Goal: Task Accomplishment & Management: Use online tool/utility

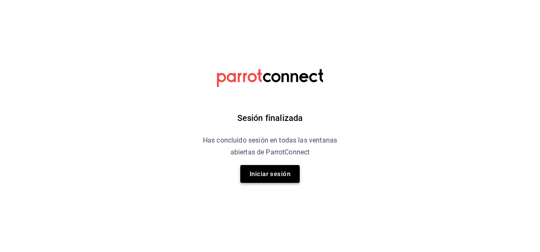
click at [266, 172] on button "Iniciar sesión" at bounding box center [269, 174] width 59 height 18
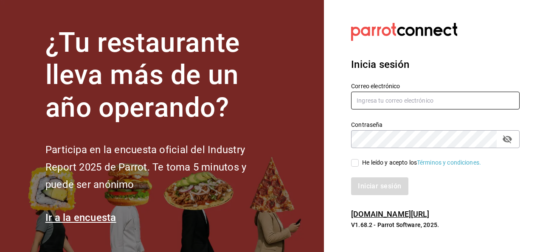
type input "[EMAIL_ADDRESS][PERSON_NAME][DOMAIN_NAME]"
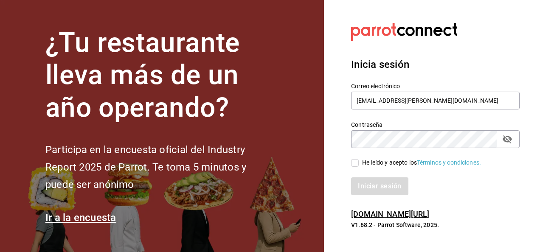
click at [356, 164] on input "He leído y acepto los Términos y condiciones." at bounding box center [355, 163] width 8 height 8
checkbox input "true"
click at [375, 189] on button "Iniciar sesión" at bounding box center [380, 186] width 58 height 18
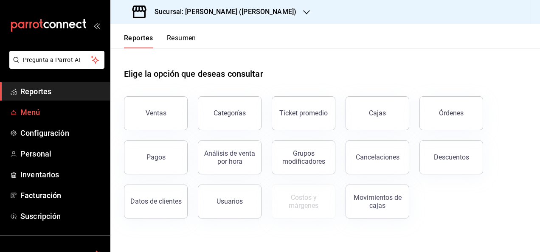
click at [21, 118] on span "Menú" at bounding box center [61, 112] width 83 height 11
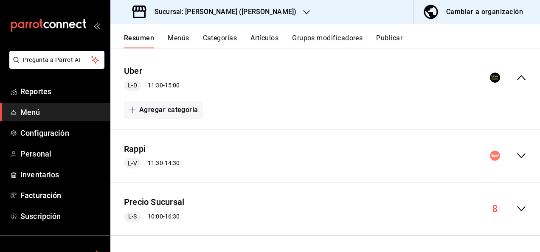
scroll to position [71, 0]
click at [516, 154] on icon "collapse-menu-row" at bounding box center [521, 155] width 10 height 10
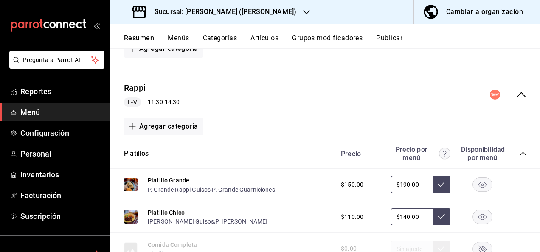
scroll to position [139, 0]
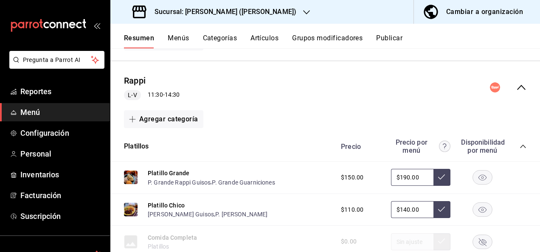
click at [520, 144] on icon "collapse-category-row" at bounding box center [523, 146] width 7 height 7
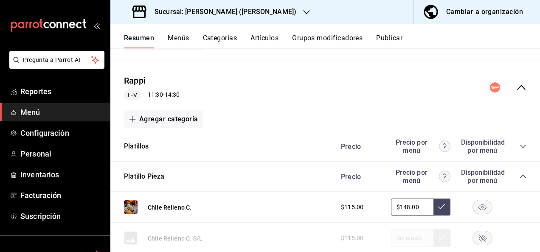
click at [520, 175] on icon "collapse-category-row" at bounding box center [523, 176] width 7 height 7
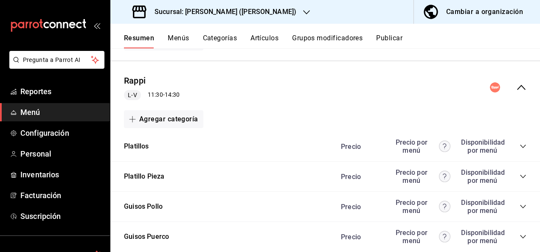
click at [520, 175] on icon "collapse-category-row" at bounding box center [523, 176] width 7 height 7
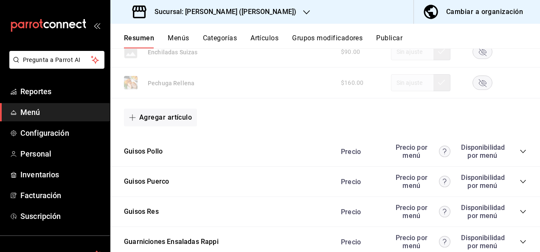
scroll to position [886, 0]
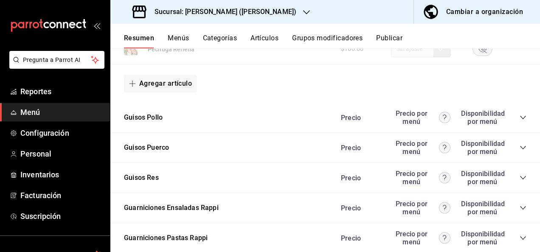
click at [520, 114] on icon "collapse-category-row" at bounding box center [523, 117] width 7 height 7
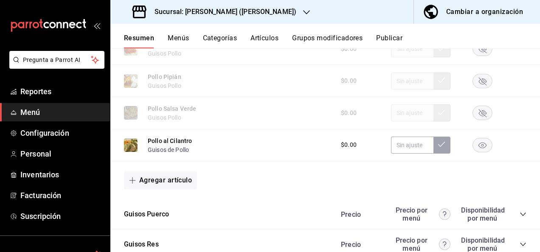
scroll to position [1350, 0]
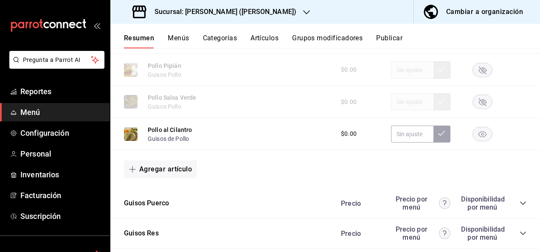
click at [478, 131] on icon "button" at bounding box center [482, 134] width 8 height 6
click at [520, 200] on icon "collapse-category-row" at bounding box center [523, 203] width 7 height 7
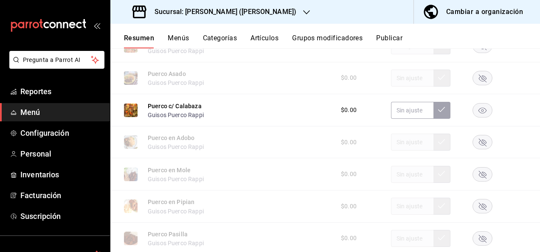
scroll to position [1502, 0]
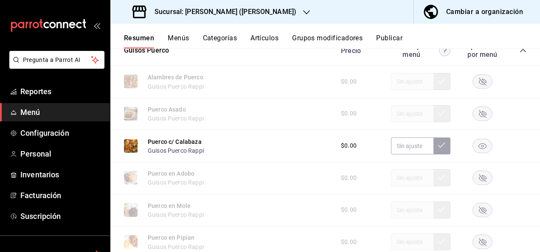
click at [478, 144] on icon "button" at bounding box center [482, 146] width 8 height 6
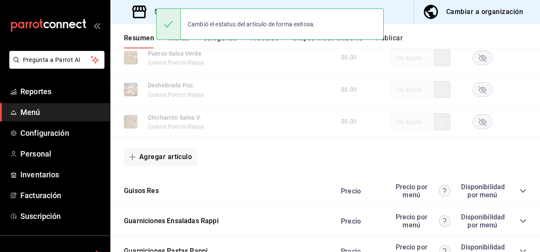
scroll to position [1893, 0]
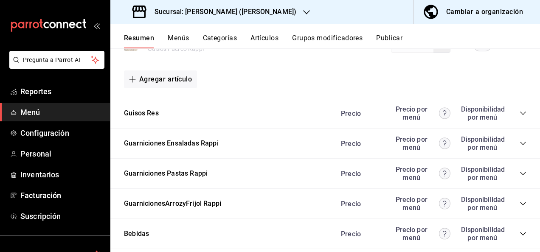
click at [520, 114] on icon "collapse-category-row" at bounding box center [523, 113] width 7 height 7
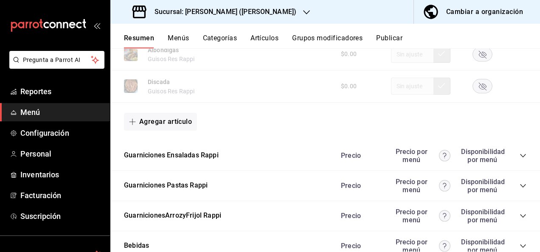
scroll to position [2419, 0]
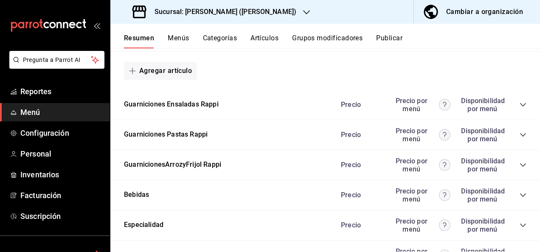
click at [520, 138] on icon "collapse-category-row" at bounding box center [523, 135] width 7 height 7
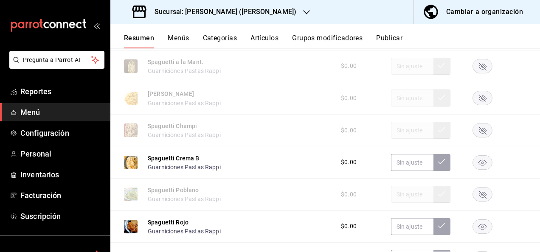
scroll to position [2572, 0]
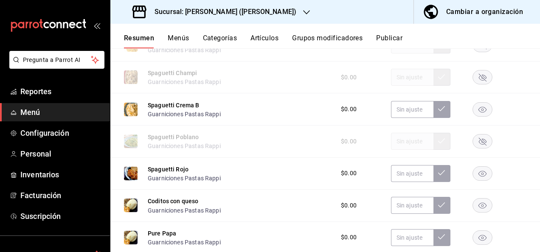
click at [473, 116] on rect "button" at bounding box center [483, 109] width 20 height 14
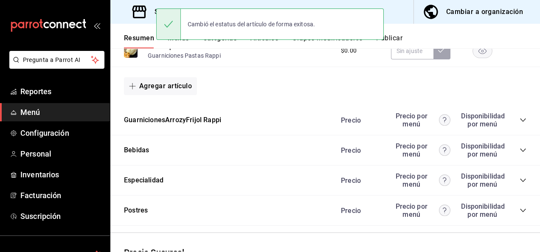
scroll to position [2776, 0]
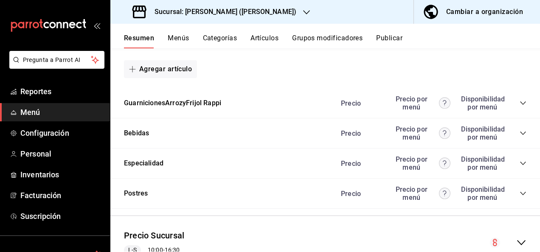
click at [395, 39] on button "Publicar" at bounding box center [389, 41] width 26 height 14
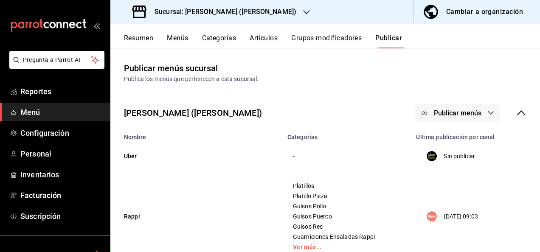
click at [474, 110] on span "Publicar menús" at bounding box center [458, 113] width 48 height 8
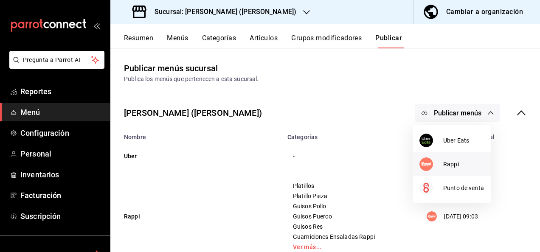
click at [441, 167] on div at bounding box center [431, 164] width 24 height 14
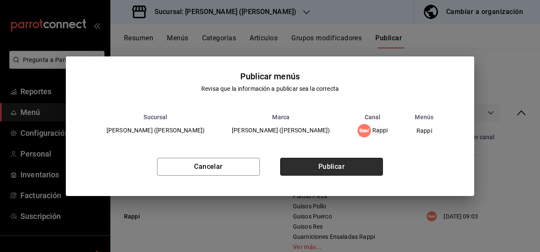
click at [351, 169] on button "Publicar" at bounding box center [331, 167] width 103 height 18
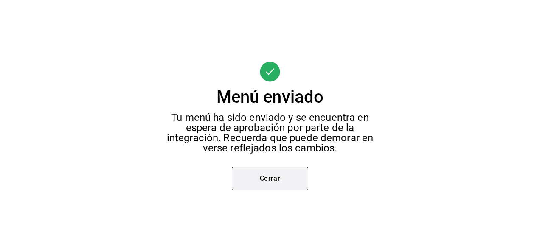
click at [273, 180] on button "Cerrar" at bounding box center [270, 179] width 76 height 24
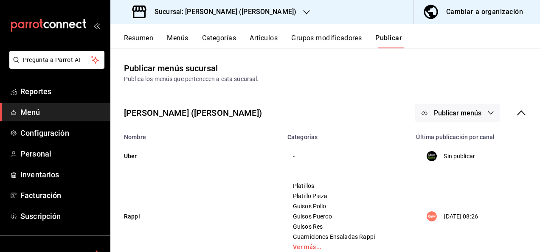
click at [235, 9] on h3 "Sucursal: [PERSON_NAME] ([PERSON_NAME])" at bounding box center [222, 12] width 149 height 10
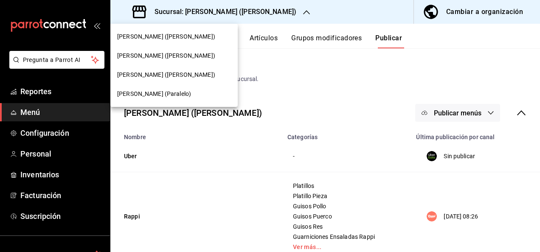
click at [137, 93] on span "[PERSON_NAME] (Paralelo)" at bounding box center [154, 94] width 74 height 9
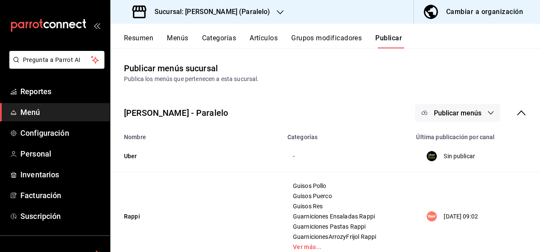
click at [143, 37] on button "Resumen" at bounding box center [138, 41] width 29 height 14
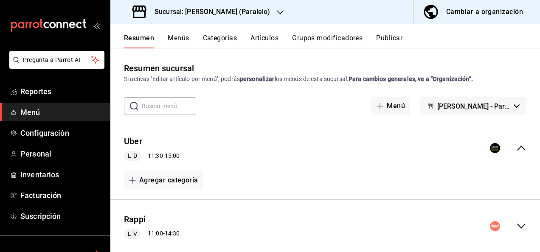
click at [516, 227] on icon "collapse-menu-row" at bounding box center [521, 226] width 10 height 10
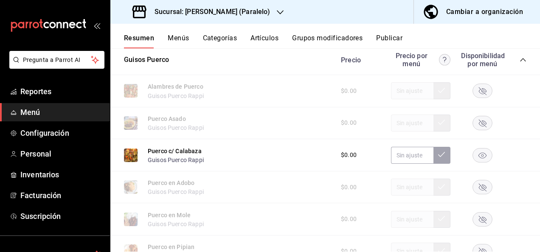
scroll to position [803, 0]
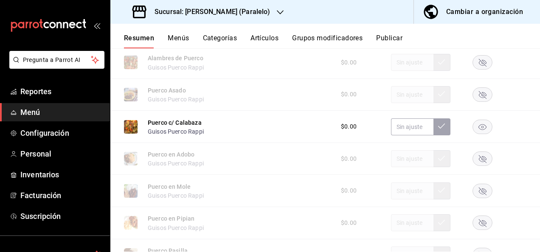
click at [479, 132] on rect "button" at bounding box center [483, 127] width 20 height 14
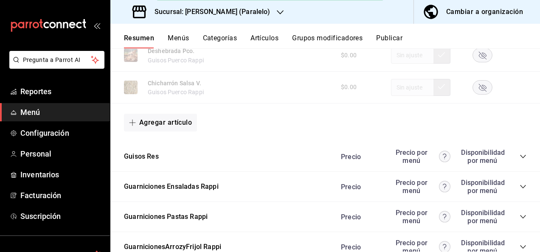
scroll to position [1177, 0]
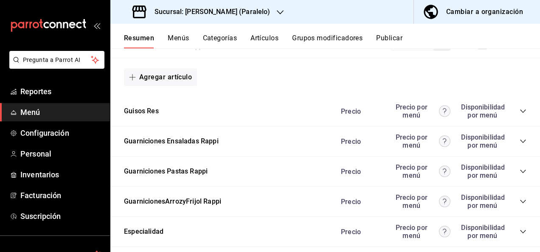
click at [520, 114] on icon "collapse-category-row" at bounding box center [523, 111] width 7 height 7
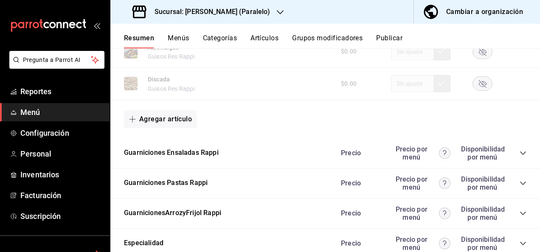
scroll to position [1675, 0]
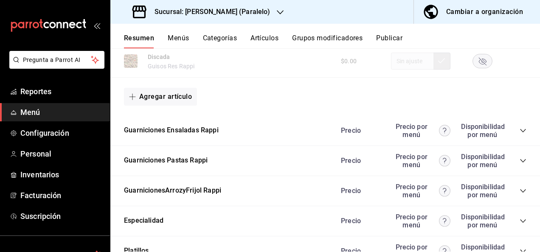
click at [520, 164] on icon "collapse-category-row" at bounding box center [523, 160] width 7 height 7
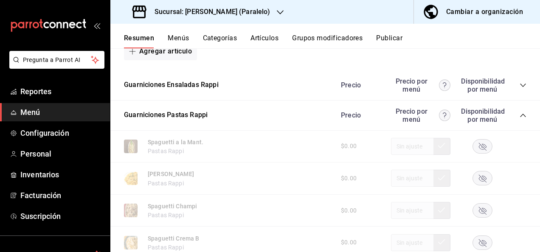
scroll to position [1670, 0]
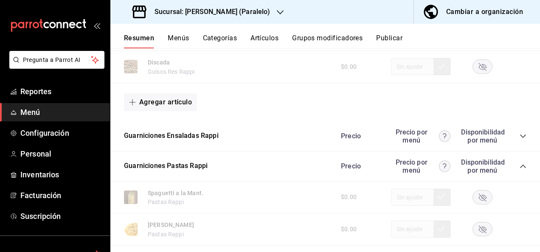
click at [520, 170] on icon "collapse-category-row" at bounding box center [523, 166] width 7 height 7
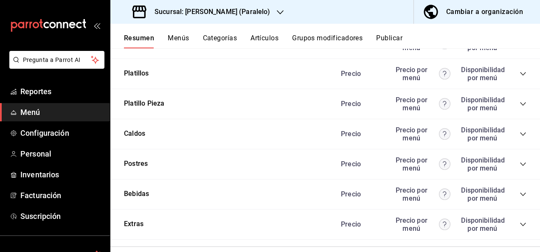
scroll to position [1856, 0]
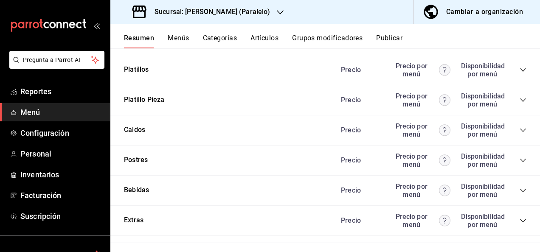
click at [520, 73] on icon "collapse-category-row" at bounding box center [523, 70] width 7 height 7
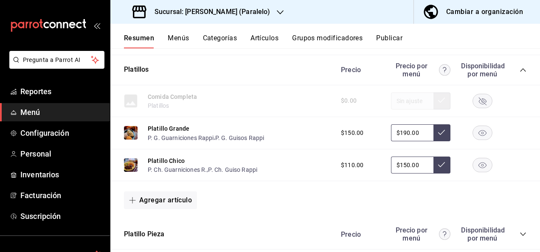
click at [520, 73] on icon "collapse-category-row" at bounding box center [523, 70] width 7 height 7
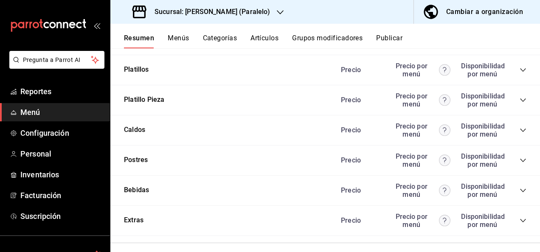
click at [520, 104] on icon "collapse-category-row" at bounding box center [523, 100] width 7 height 7
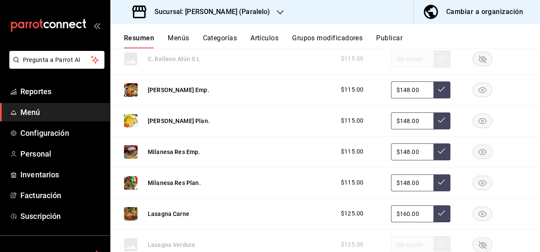
scroll to position [2173, 0]
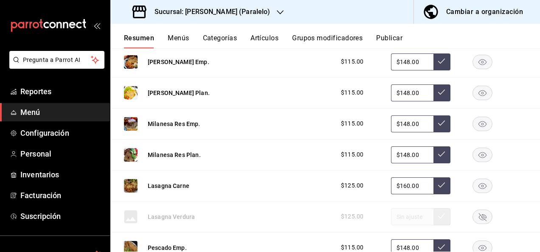
click at [474, 192] on rect "button" at bounding box center [483, 186] width 20 height 14
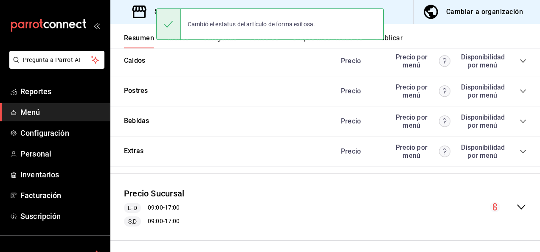
scroll to position [2625, 0]
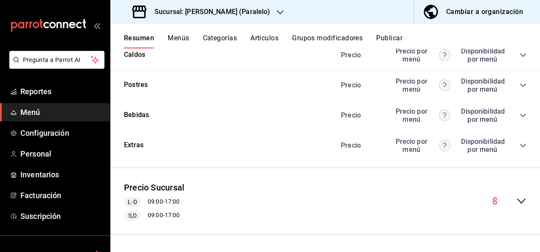
click at [396, 38] on button "Publicar" at bounding box center [389, 41] width 26 height 14
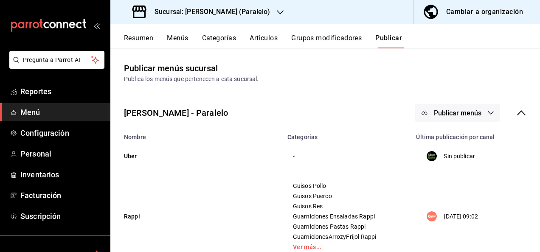
click at [484, 117] on button "Publicar menús" at bounding box center [457, 113] width 85 height 18
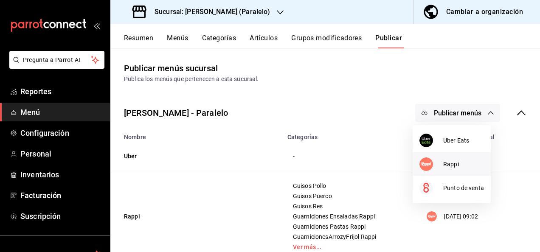
click at [453, 163] on span "Rappi" at bounding box center [463, 164] width 41 height 9
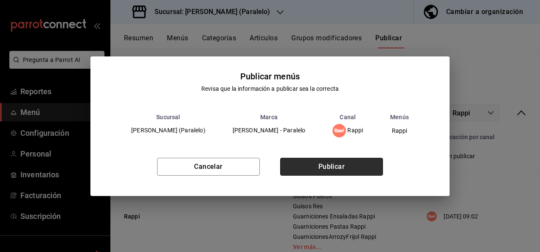
click at [346, 166] on button "Publicar" at bounding box center [331, 167] width 103 height 18
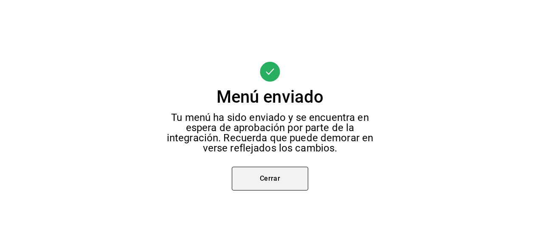
click at [300, 178] on button "Cerrar" at bounding box center [270, 179] width 76 height 24
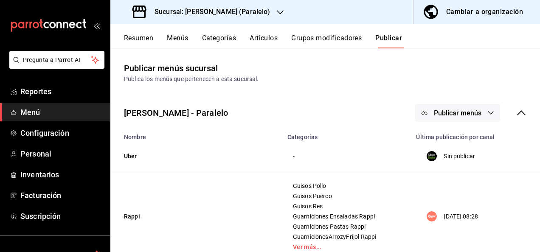
click at [250, 7] on div "Sucursal: [PERSON_NAME] (Paralelo)" at bounding box center [202, 12] width 170 height 24
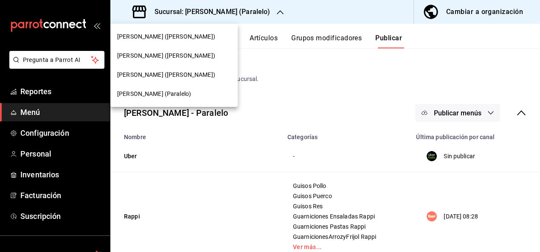
click at [152, 74] on span "[PERSON_NAME] ([PERSON_NAME])" at bounding box center [166, 74] width 98 height 9
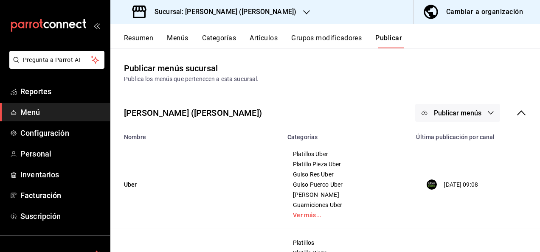
click at [144, 38] on button "Resumen" at bounding box center [138, 41] width 29 height 14
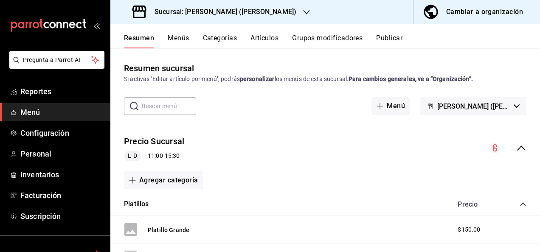
click at [516, 149] on icon "collapse-menu-row" at bounding box center [521, 148] width 10 height 10
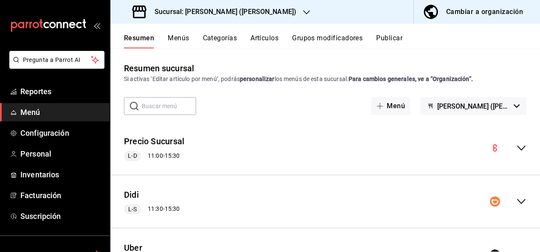
click at [518, 198] on icon "collapse-menu-row" at bounding box center [521, 202] width 10 height 10
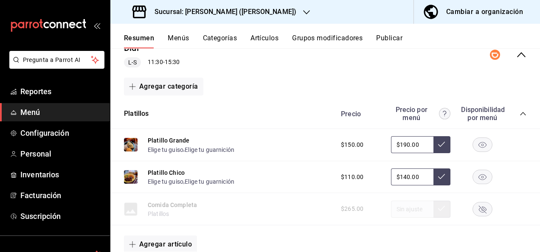
scroll to position [181, 0]
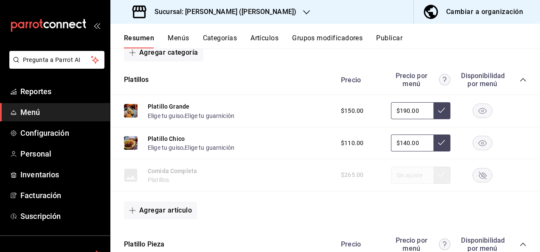
click at [520, 81] on icon "collapse-category-row" at bounding box center [523, 79] width 7 height 7
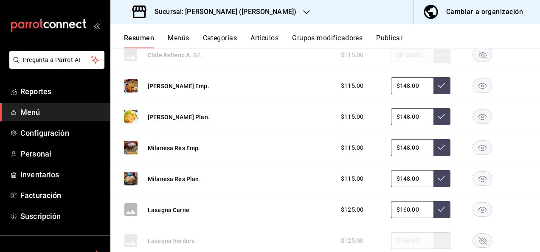
scroll to position [503, 0]
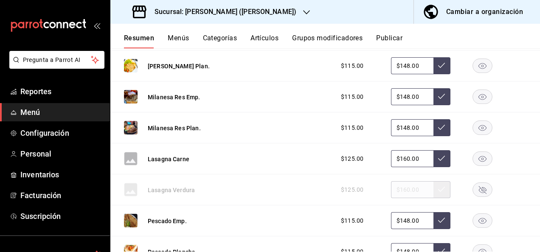
click at [473, 155] on rect "button" at bounding box center [483, 159] width 20 height 14
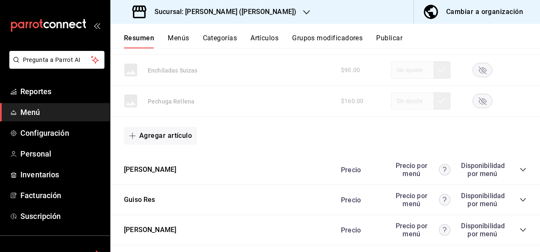
scroll to position [843, 0]
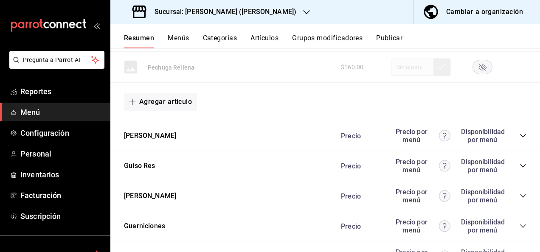
click at [520, 132] on icon "collapse-category-row" at bounding box center [523, 135] width 7 height 7
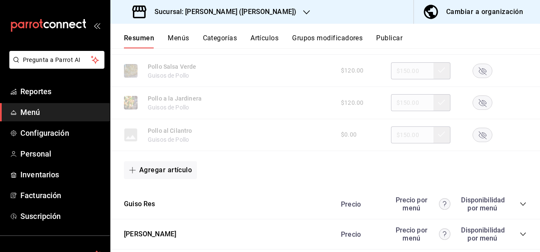
scroll to position [1398, 0]
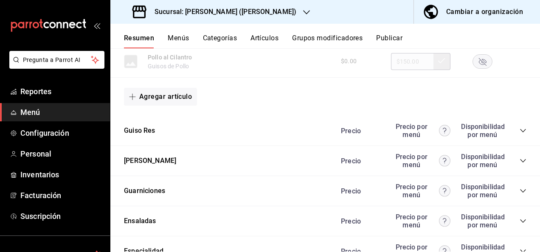
click at [520, 128] on icon "collapse-category-row" at bounding box center [523, 130] width 7 height 7
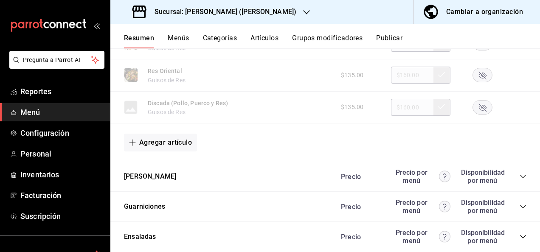
scroll to position [1839, 0]
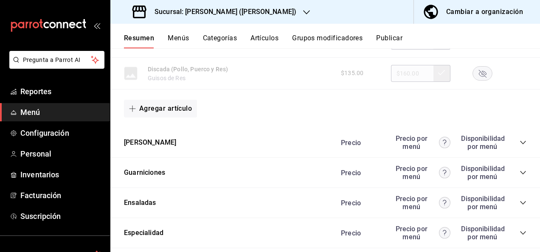
click at [520, 143] on icon "collapse-category-row" at bounding box center [523, 142] width 7 height 7
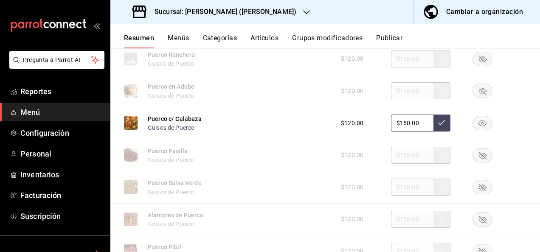
scroll to position [2088, 0]
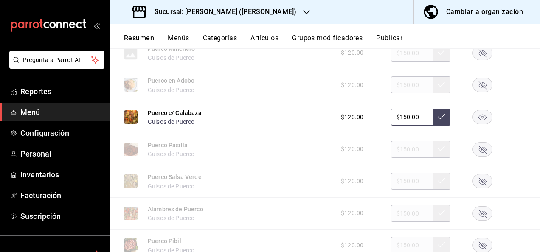
click at [473, 123] on rect "button" at bounding box center [483, 117] width 20 height 14
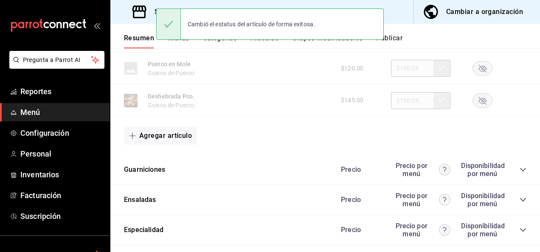
scroll to position [2309, 0]
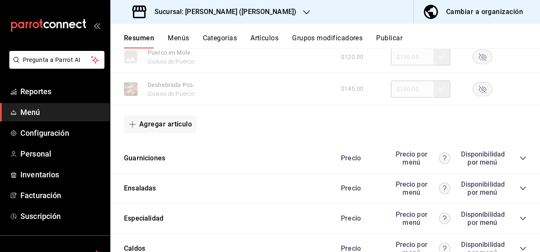
click at [520, 161] on icon "collapse-category-row" at bounding box center [523, 158] width 7 height 7
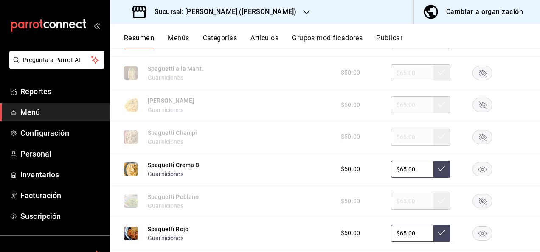
scroll to position [2818, 0]
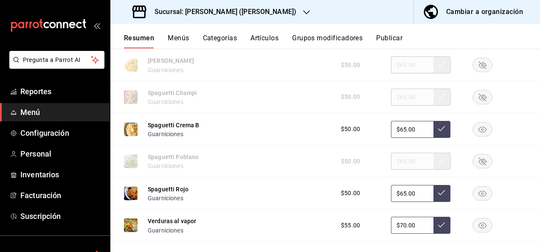
click at [479, 135] on rect "button" at bounding box center [483, 129] width 20 height 14
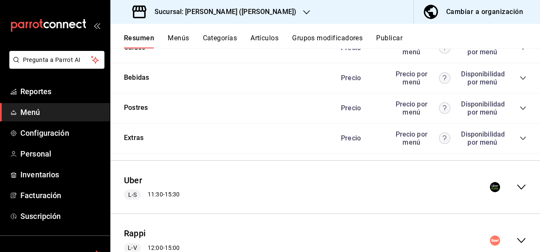
scroll to position [3130, 0]
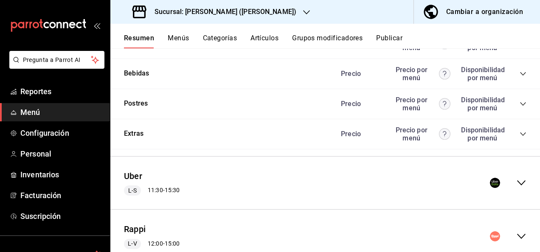
click at [516, 187] on icon "collapse-menu-row" at bounding box center [521, 183] width 10 height 10
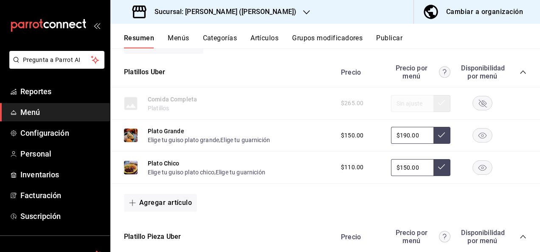
scroll to position [3305, 0]
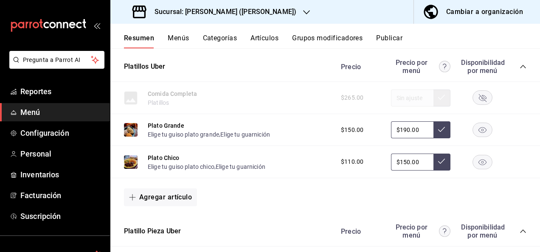
click at [520, 70] on icon "collapse-category-row" at bounding box center [523, 66] width 7 height 7
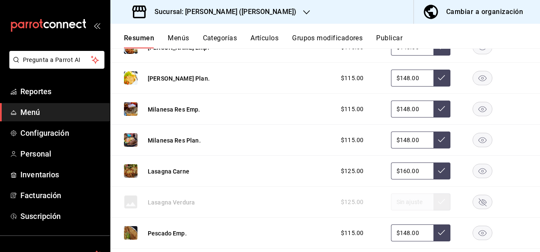
scroll to position [3684, 0]
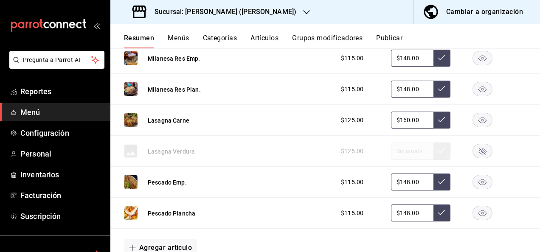
click at [479, 126] on rect "button" at bounding box center [483, 120] width 20 height 14
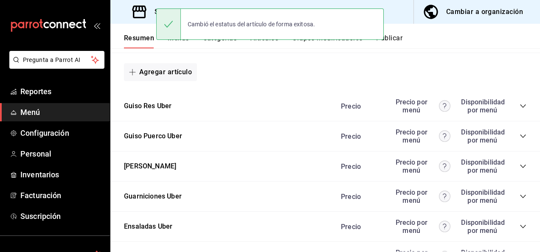
scroll to position [3882, 0]
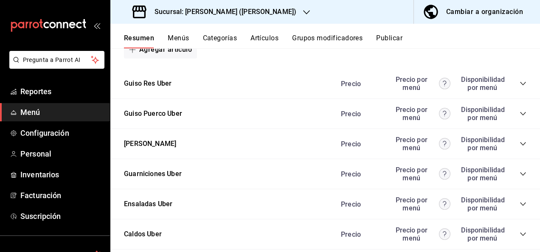
click at [520, 87] on icon "collapse-category-row" at bounding box center [523, 83] width 7 height 7
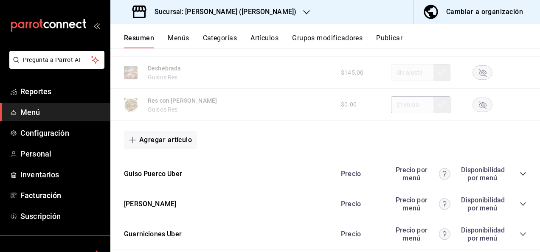
scroll to position [4290, 0]
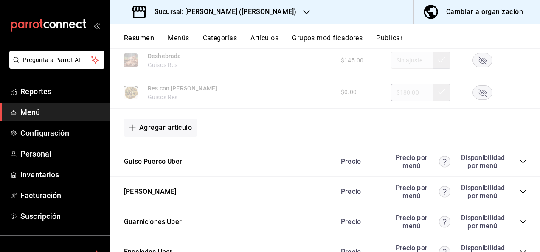
click at [516, 165] on div "Precio Precio por menú Disponibilidad por menú" at bounding box center [429, 162] width 194 height 16
click at [516, 170] on div "Precio Precio por menú Disponibilidad por menú" at bounding box center [429, 162] width 194 height 16
click at [520, 165] on icon "collapse-category-row" at bounding box center [523, 161] width 7 height 7
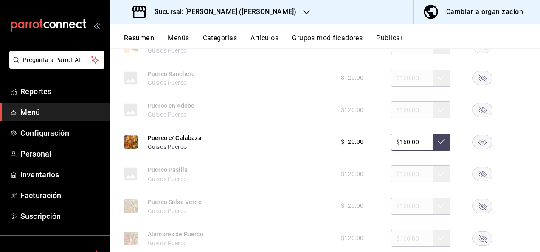
scroll to position [4561, 0]
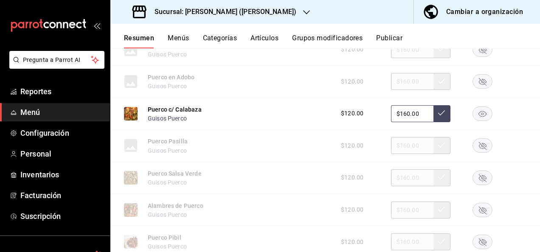
click at [482, 121] on rect "button" at bounding box center [483, 114] width 20 height 14
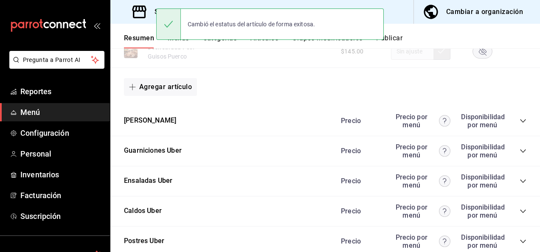
scroll to position [4828, 0]
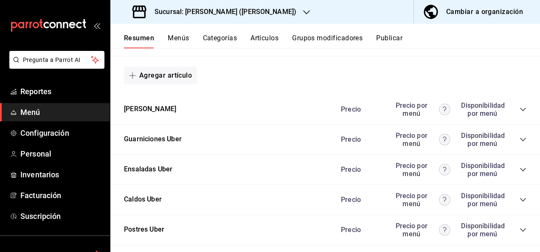
click at [520, 113] on icon "collapse-category-row" at bounding box center [523, 109] width 7 height 7
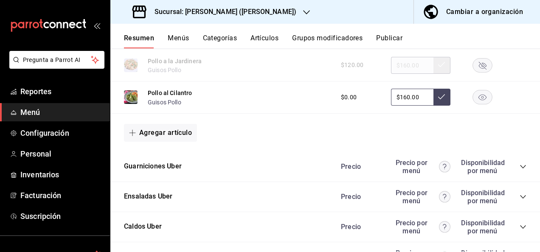
scroll to position [5337, 0]
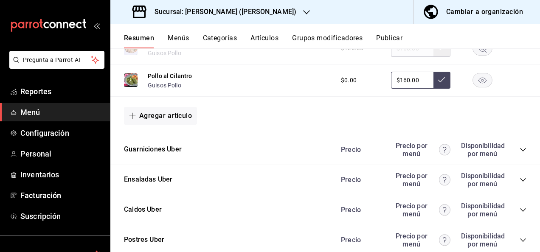
click at [477, 87] on rect "button" at bounding box center [483, 80] width 20 height 14
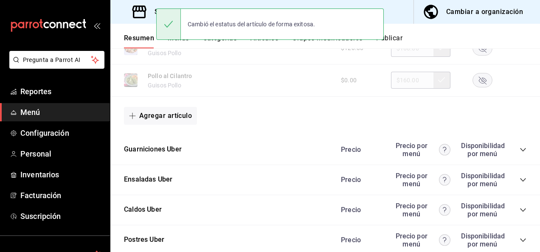
click at [520, 153] on icon "collapse-category-row" at bounding box center [523, 149] width 7 height 7
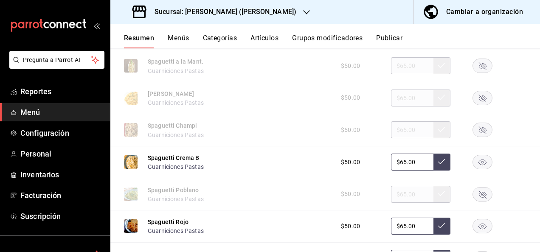
scroll to position [5597, 0]
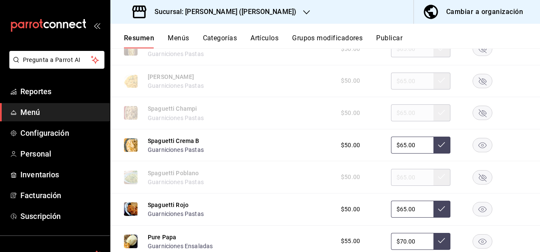
click at [478, 152] on rect "button" at bounding box center [483, 145] width 20 height 14
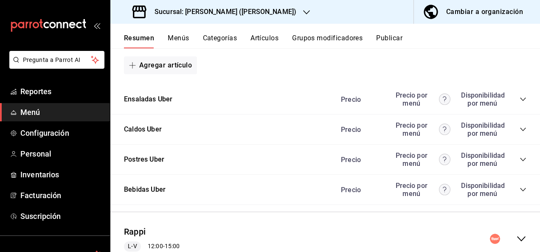
scroll to position [6078, 0]
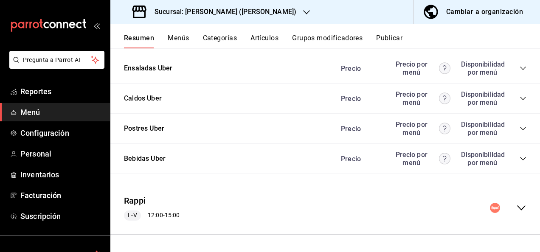
click at [517, 209] on icon "collapse-menu-row" at bounding box center [521, 207] width 8 height 5
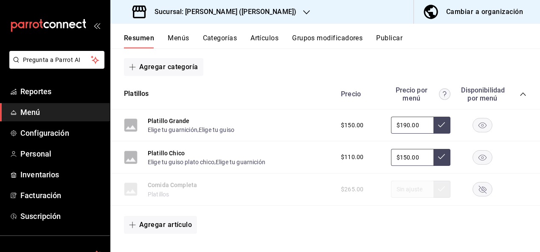
scroll to position [6276, 0]
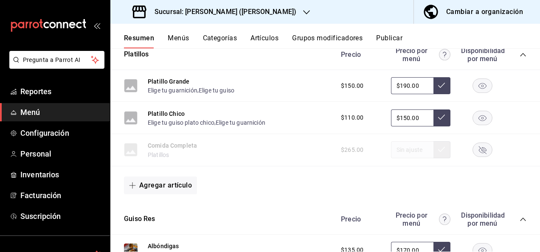
click at [520, 56] on icon "collapse-category-row" at bounding box center [523, 54] width 6 height 3
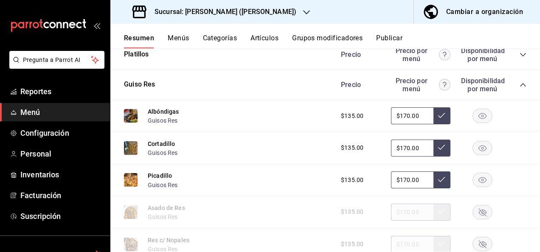
click at [475, 123] on rect "button" at bounding box center [483, 116] width 20 height 14
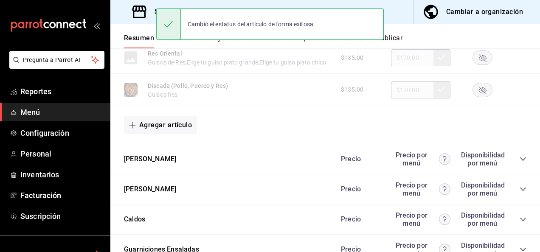
scroll to position [6701, 0]
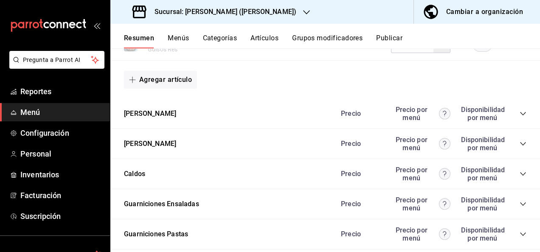
click at [520, 117] on icon "collapse-category-row" at bounding box center [523, 113] width 7 height 7
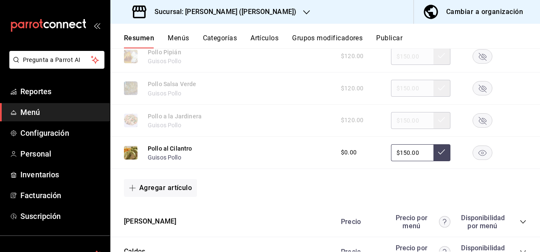
scroll to position [7210, 0]
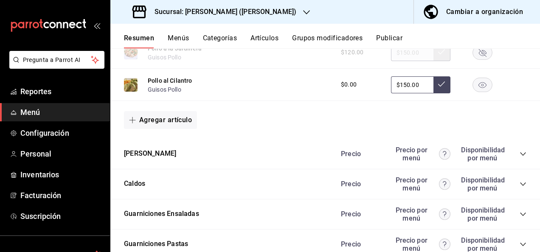
click at [479, 92] on rect "button" at bounding box center [483, 85] width 20 height 14
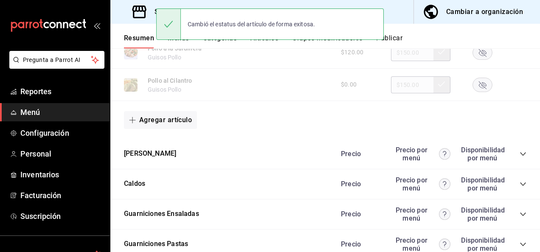
click at [520, 157] on icon "collapse-category-row" at bounding box center [523, 154] width 7 height 7
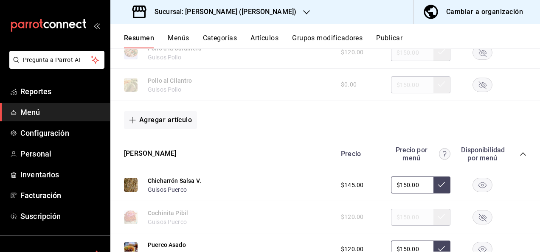
click at [477, 192] on rect "button" at bounding box center [483, 185] width 20 height 14
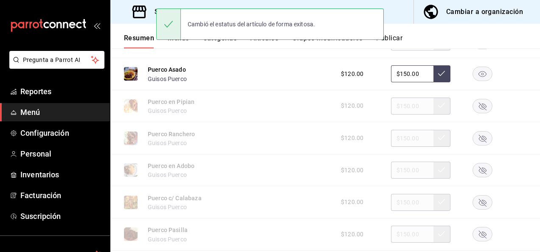
scroll to position [7397, 0]
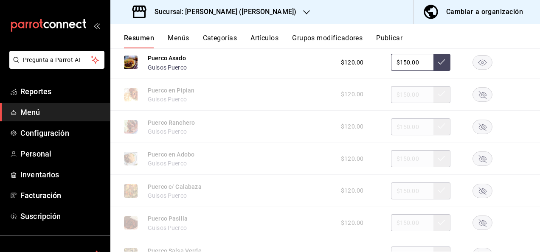
click at [477, 70] on rect "button" at bounding box center [483, 63] width 20 height 14
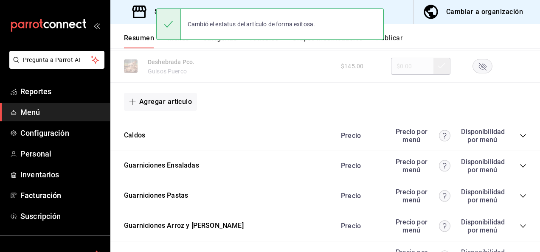
scroll to position [7748, 0]
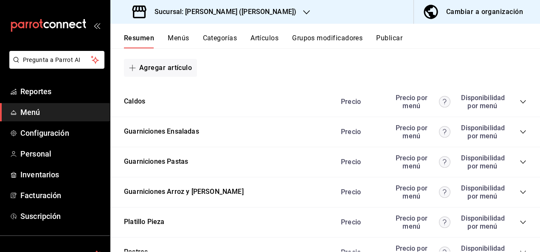
click at [520, 164] on icon "collapse-category-row" at bounding box center [523, 161] width 6 height 3
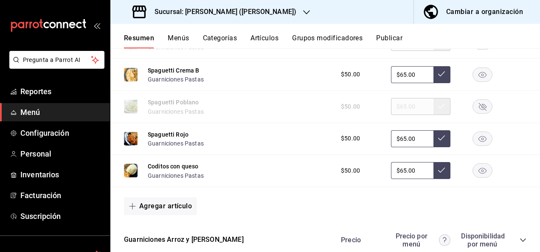
scroll to position [7974, 0]
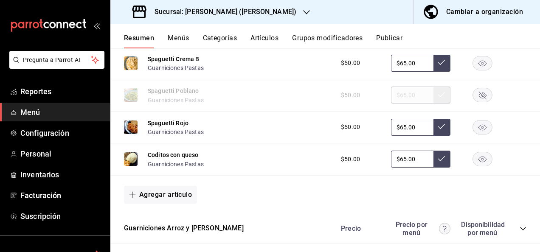
click at [473, 70] on rect "button" at bounding box center [483, 63] width 20 height 14
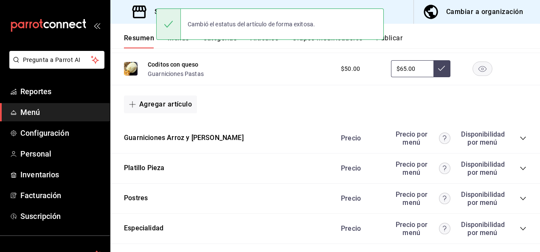
scroll to position [8138, 0]
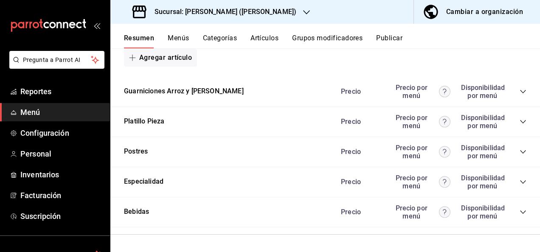
click at [520, 95] on icon "collapse-category-row" at bounding box center [523, 91] width 7 height 7
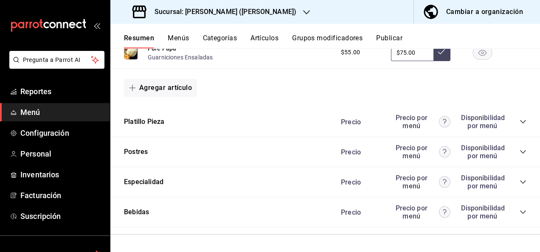
scroll to position [8471, 0]
click at [516, 117] on div "Precio Precio por menú Disponibilidad por menú" at bounding box center [429, 122] width 194 height 16
click at [520, 120] on icon "collapse-category-row" at bounding box center [523, 121] width 7 height 7
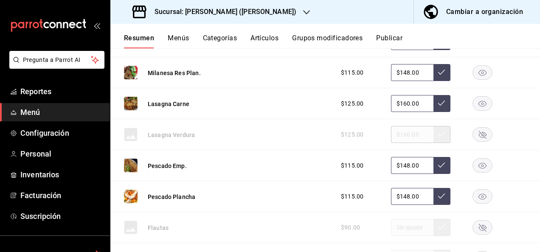
scroll to position [8839, 0]
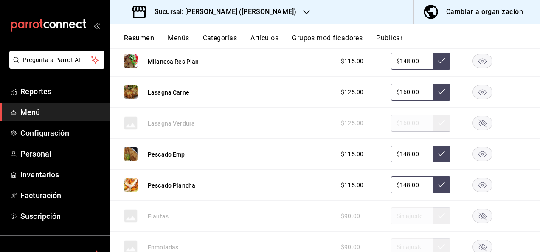
click at [478, 95] on icon "button" at bounding box center [482, 93] width 8 height 6
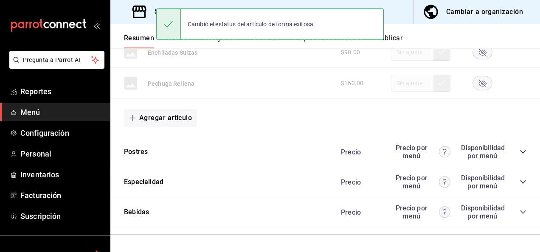
scroll to position [9126, 0]
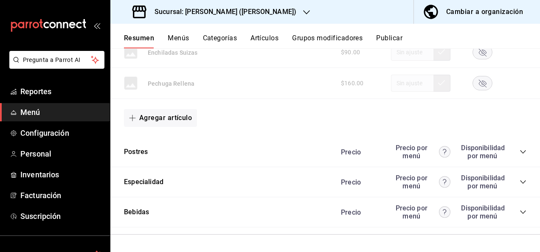
click at [385, 37] on button "Publicar" at bounding box center [389, 41] width 26 height 14
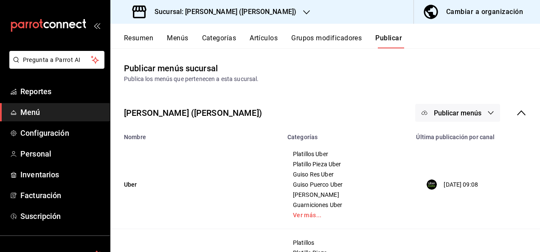
click at [477, 114] on button "Publicar menús" at bounding box center [457, 113] width 85 height 18
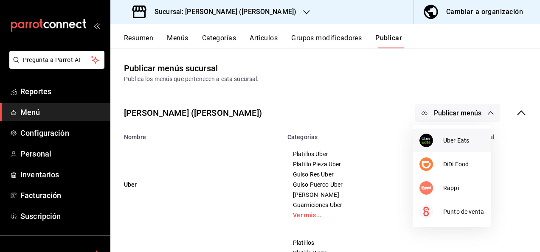
click at [448, 145] on li "Uber Eats" at bounding box center [452, 141] width 78 height 24
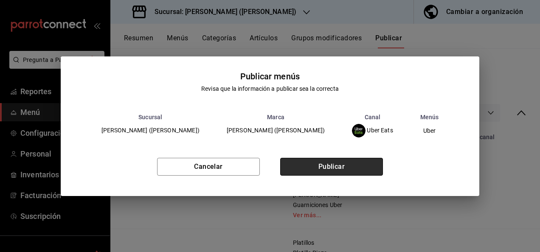
click at [345, 166] on button "Publicar" at bounding box center [331, 167] width 103 height 18
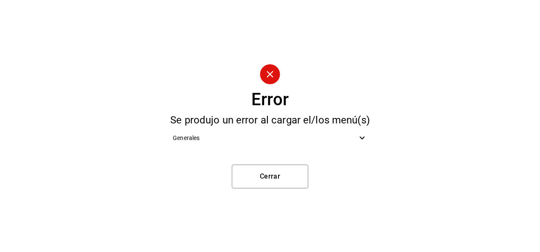
click at [348, 138] on span "Generales" at bounding box center [265, 138] width 184 height 9
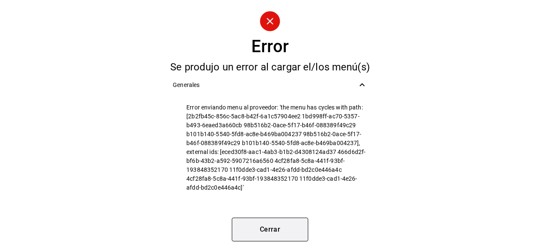
click at [283, 230] on button "Cerrar" at bounding box center [270, 230] width 76 height 24
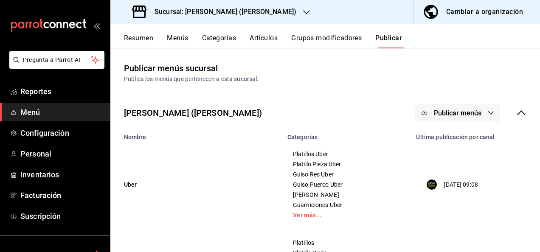
click at [475, 113] on span "Publicar menús" at bounding box center [458, 113] width 48 height 8
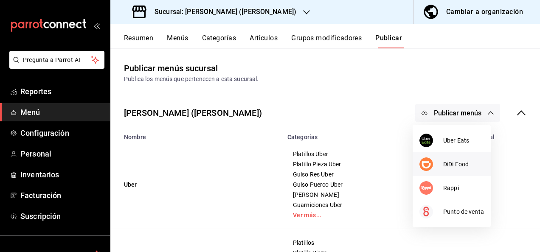
click at [447, 158] on li "DiDi Food" at bounding box center [452, 164] width 78 height 24
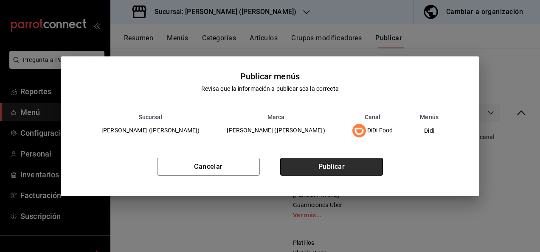
click at [321, 161] on button "Publicar" at bounding box center [331, 167] width 103 height 18
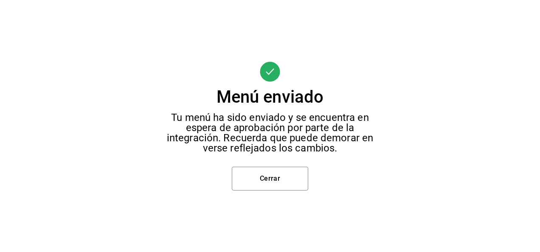
click at [256, 192] on div "Menú enviado Tu menú ha sido enviado y se encuentra en espera de aprobación por…" at bounding box center [270, 126] width 540 height 252
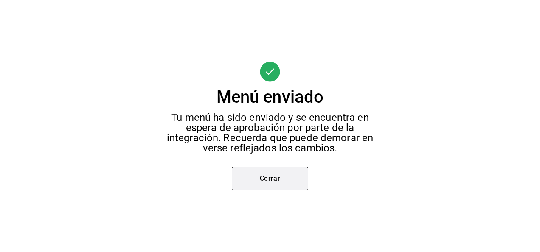
click at [256, 185] on button "Cerrar" at bounding box center [270, 179] width 76 height 24
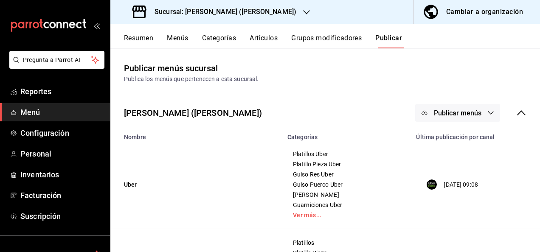
click at [468, 113] on span "Publicar menús" at bounding box center [458, 113] width 48 height 8
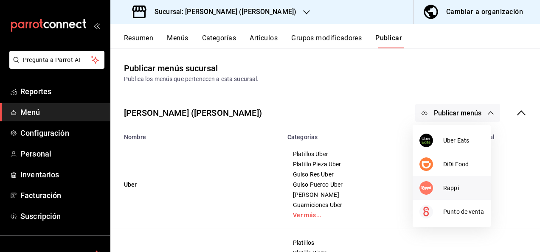
click at [448, 191] on span "Rappi" at bounding box center [463, 188] width 41 height 9
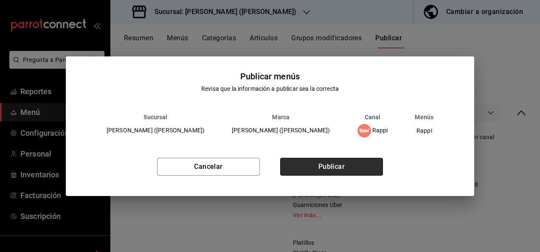
click at [347, 169] on button "Publicar" at bounding box center [331, 167] width 103 height 18
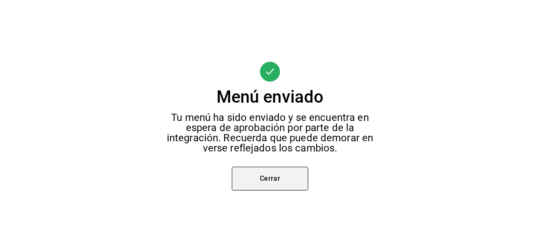
click at [282, 171] on button "Cerrar" at bounding box center [270, 179] width 76 height 24
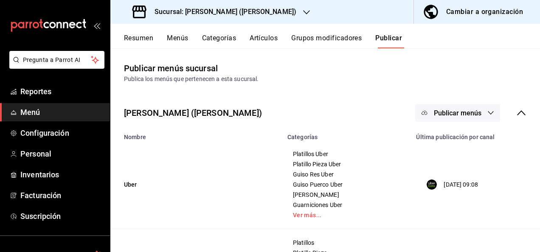
click at [466, 113] on span "Publicar menús" at bounding box center [458, 113] width 48 height 8
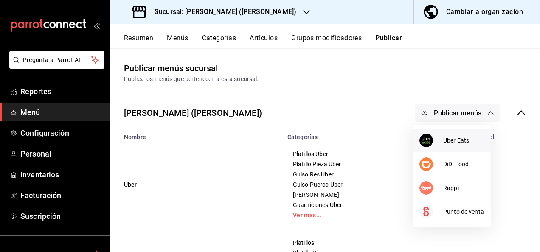
click at [443, 134] on li "Uber Eats" at bounding box center [452, 141] width 78 height 24
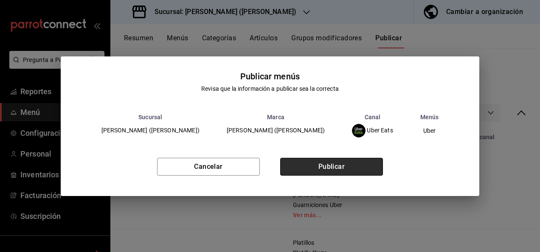
click at [336, 167] on button "Publicar" at bounding box center [331, 167] width 103 height 18
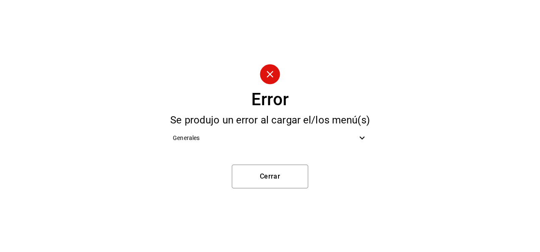
click at [361, 140] on icon at bounding box center [362, 138] width 10 height 10
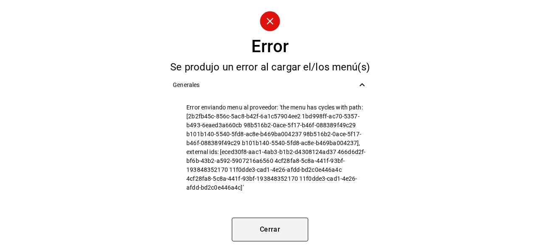
click at [279, 227] on button "Cerrar" at bounding box center [270, 230] width 76 height 24
